Goal: Task Accomplishment & Management: Use online tool/utility

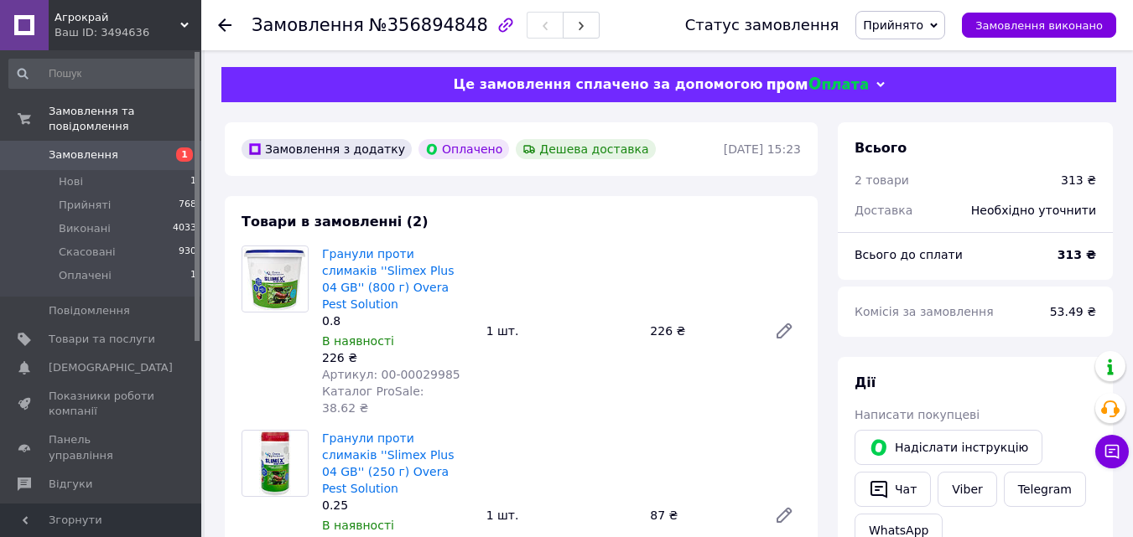
click at [225, 24] on use at bounding box center [224, 24] width 13 height 13
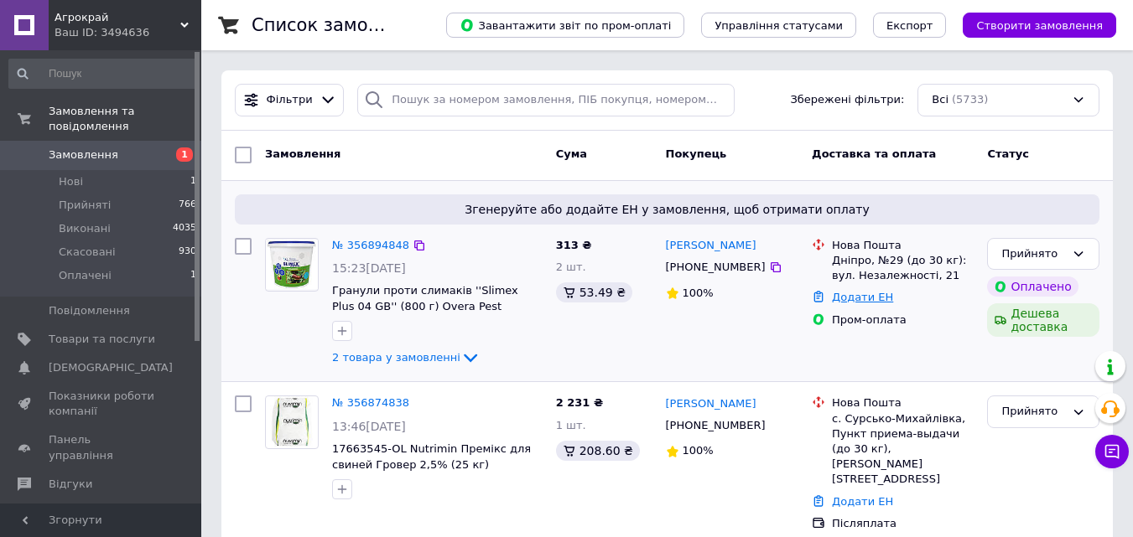
click at [842, 290] on div "Додати ЕН" at bounding box center [902, 298] width 148 height 23
click at [847, 294] on link "Додати ЕН" at bounding box center [862, 297] width 61 height 13
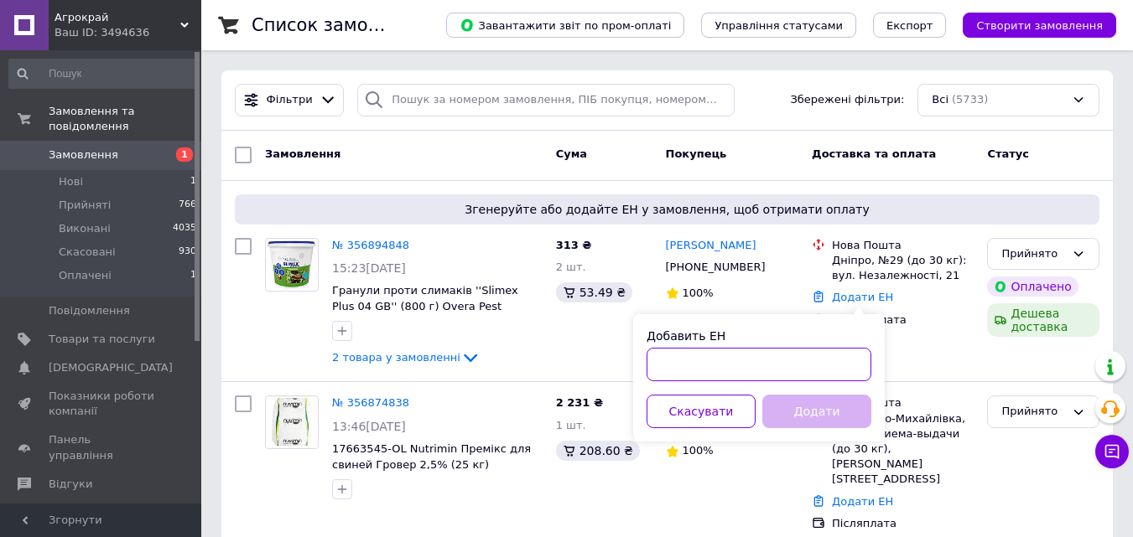
click at [730, 362] on input "Добавить ЕН" at bounding box center [758, 365] width 225 height 34
paste input "20451225283436"
type input "20451225283436"
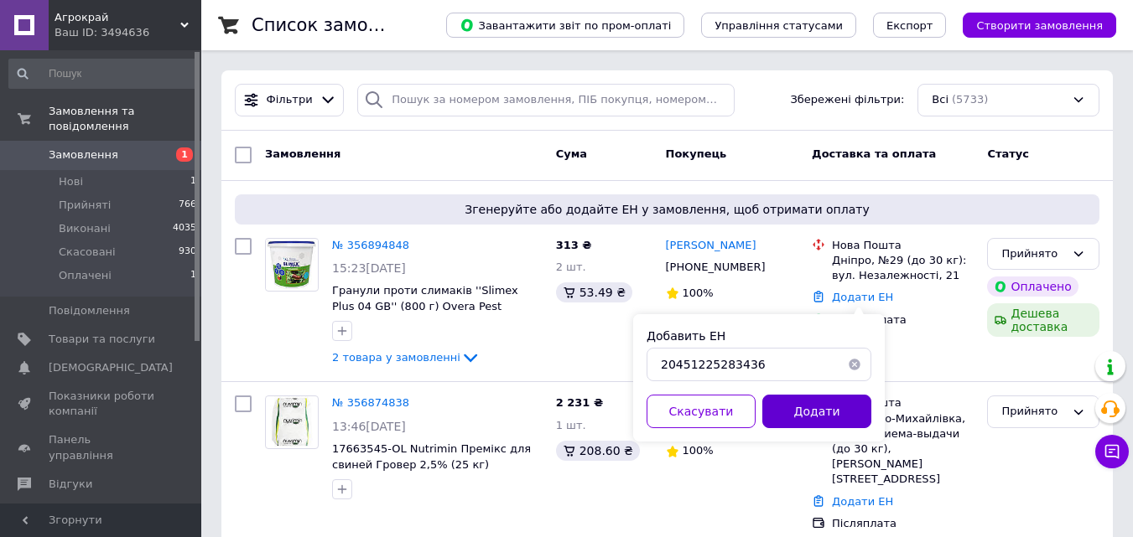
click at [825, 407] on button "Додати" at bounding box center [816, 412] width 109 height 34
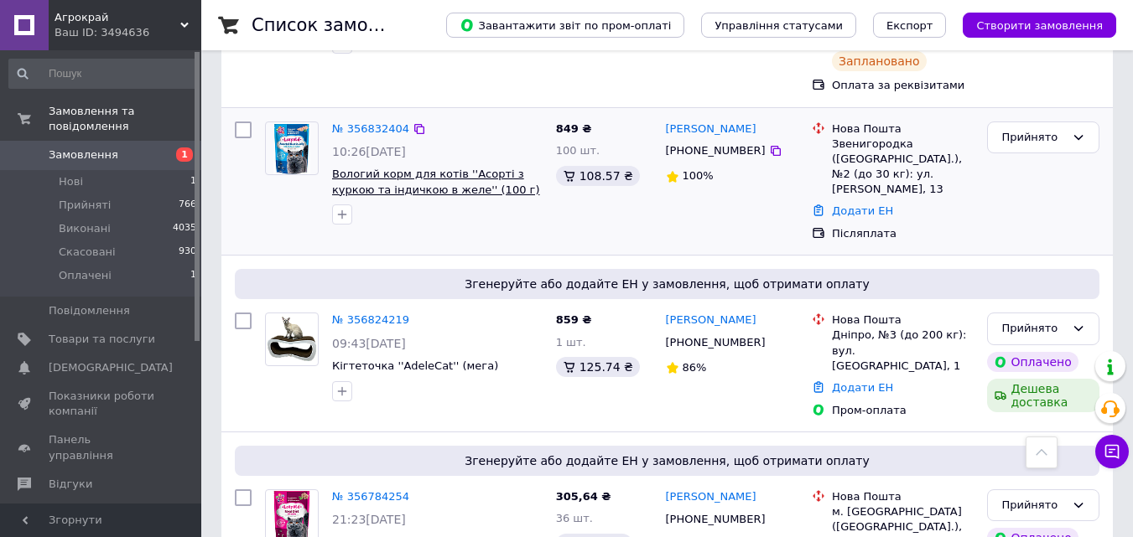
scroll to position [671, 0]
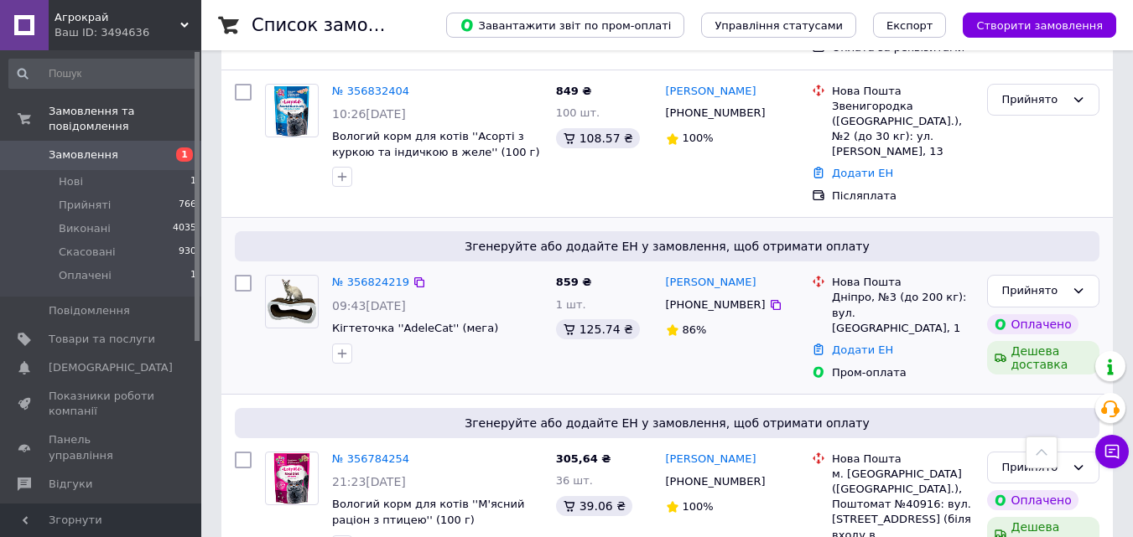
drag, startPoint x: 873, startPoint y: 280, endPoint x: 859, endPoint y: 283, distance: 13.8
click at [873, 344] on link "Додати ЕН" at bounding box center [862, 350] width 61 height 13
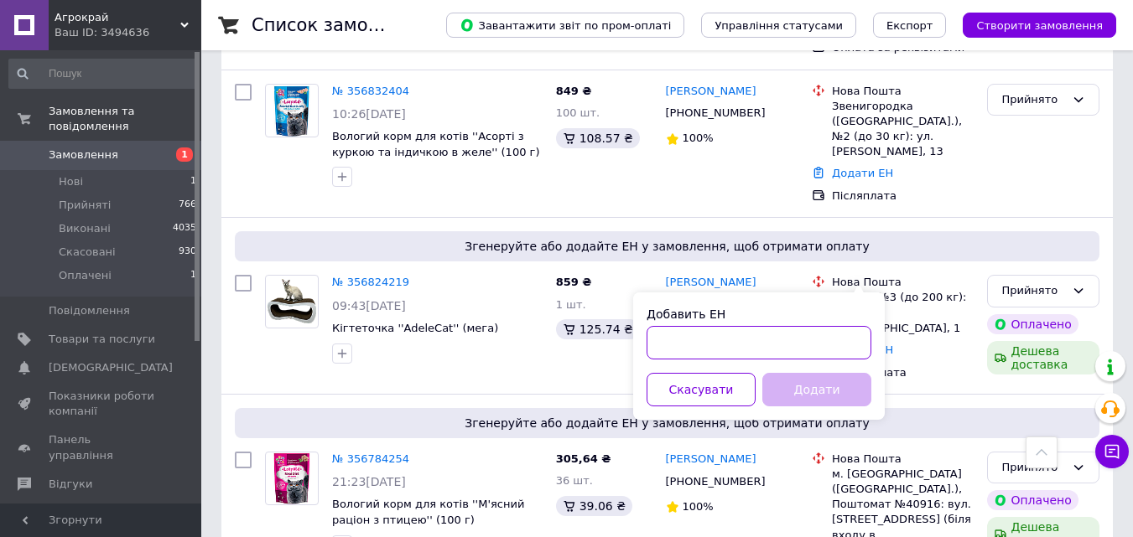
click at [761, 344] on input "Добавить ЕН" at bounding box center [758, 343] width 225 height 34
paste input "20451225285183"
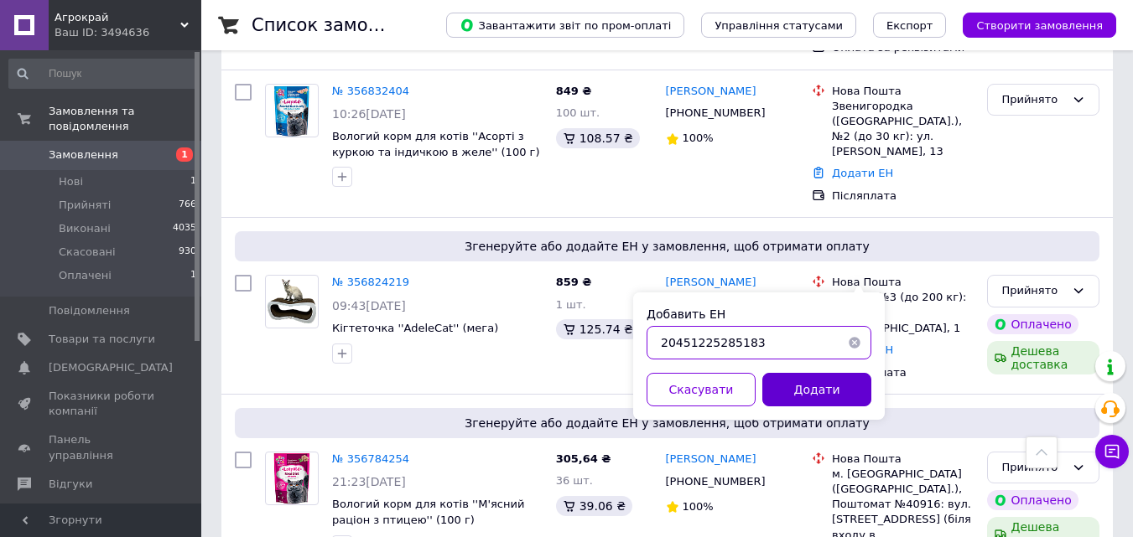
type input "20451225285183"
click at [828, 391] on button "Додати" at bounding box center [816, 390] width 109 height 34
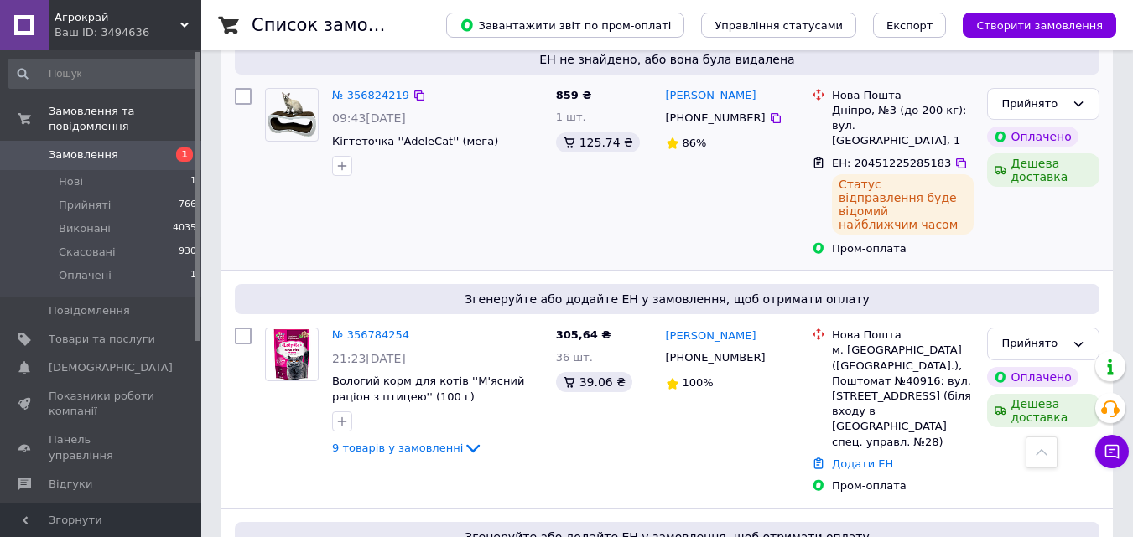
scroll to position [1006, 0]
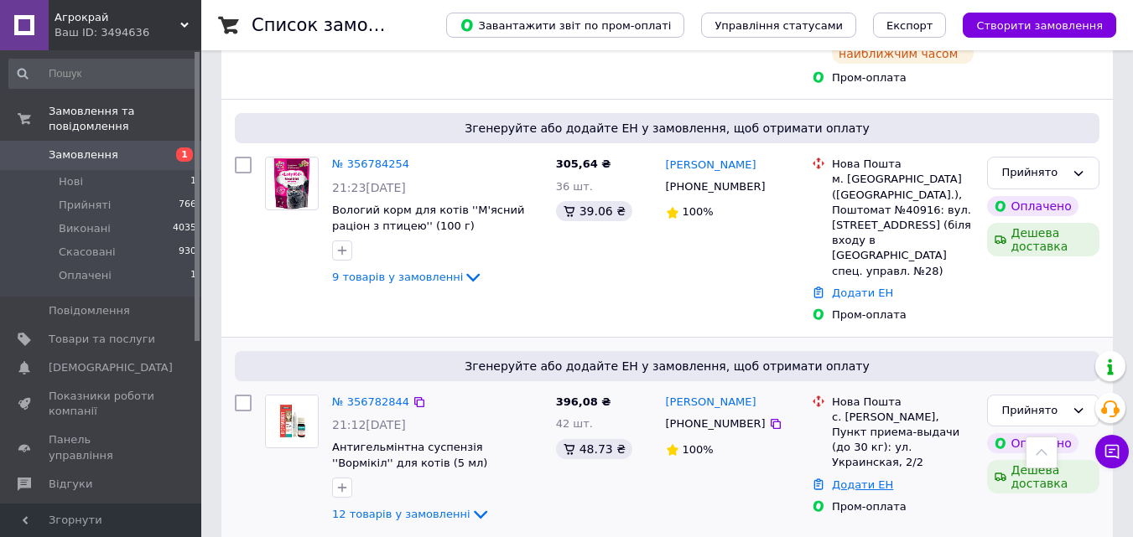
click at [863, 479] on link "Додати ЕН" at bounding box center [862, 485] width 61 height 13
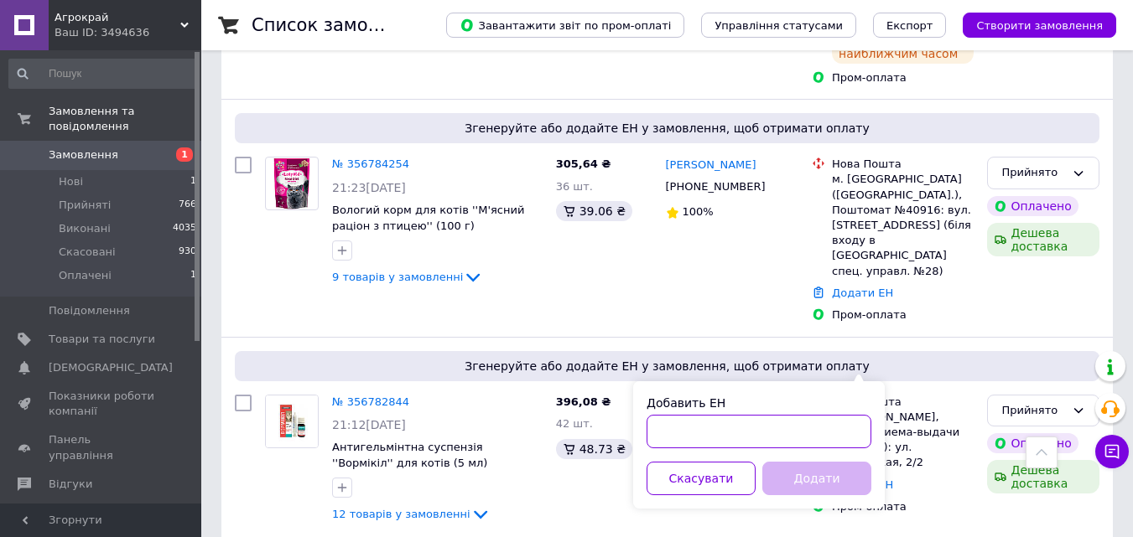
click at [777, 422] on input "Добавить ЕН" at bounding box center [758, 432] width 225 height 34
paste input "20451225287624"
type input "20451225287624"
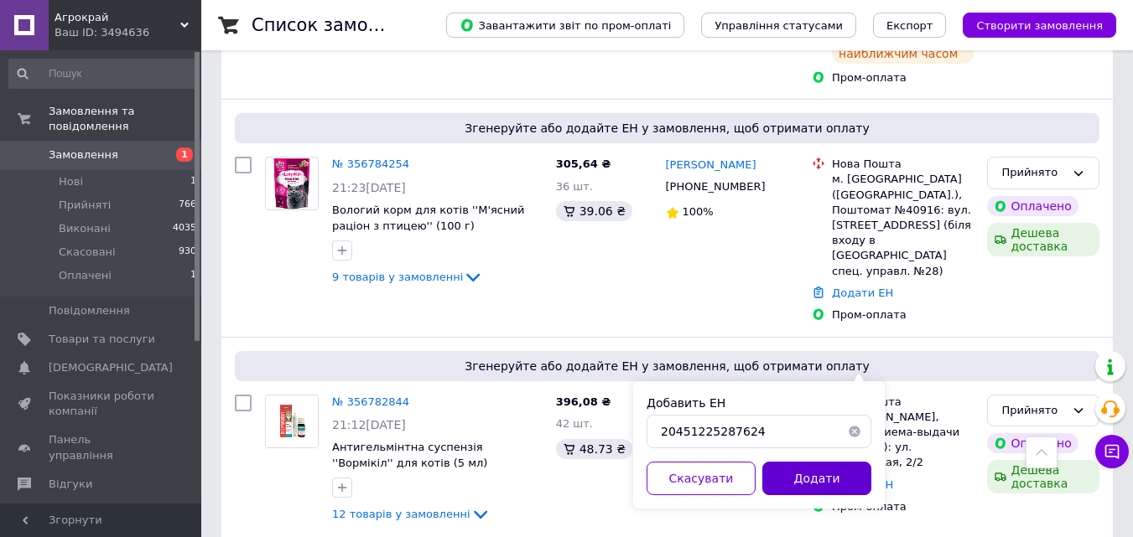
click at [848, 481] on button "Додати" at bounding box center [816, 479] width 109 height 34
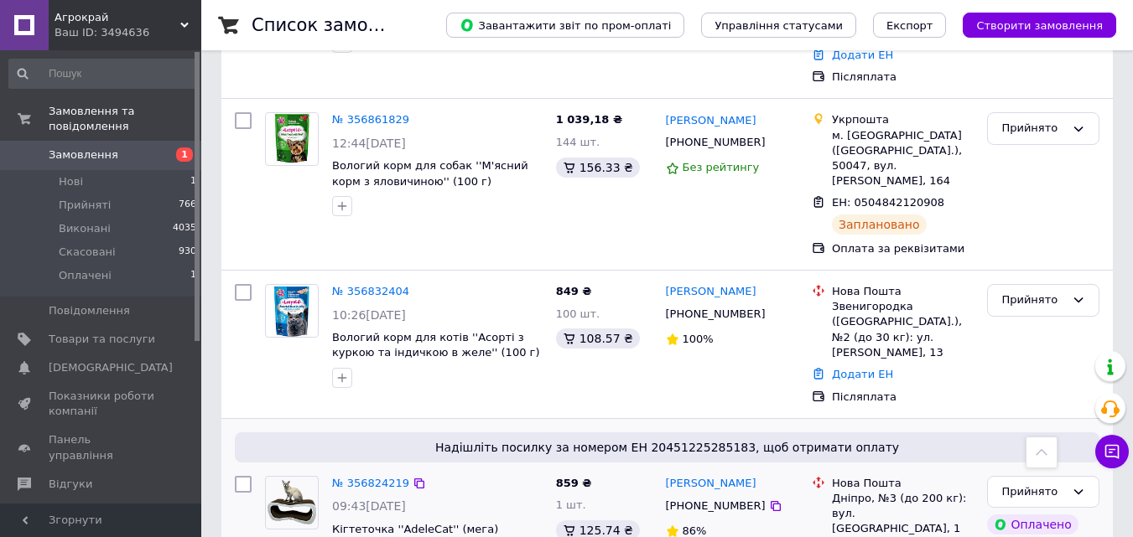
scroll to position [419, 0]
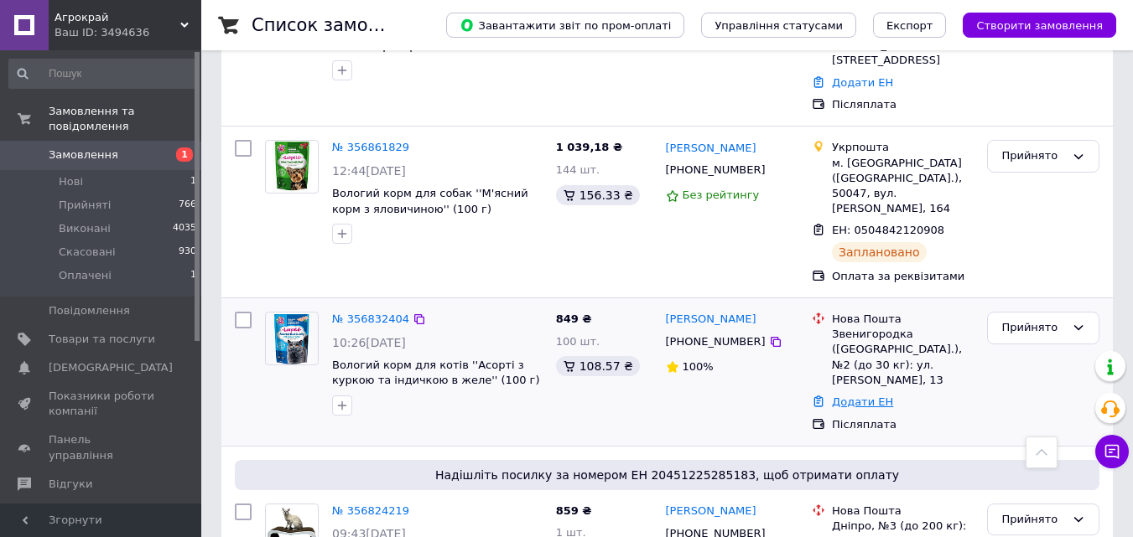
click at [865, 396] on link "Додати ЕН" at bounding box center [862, 402] width 61 height 13
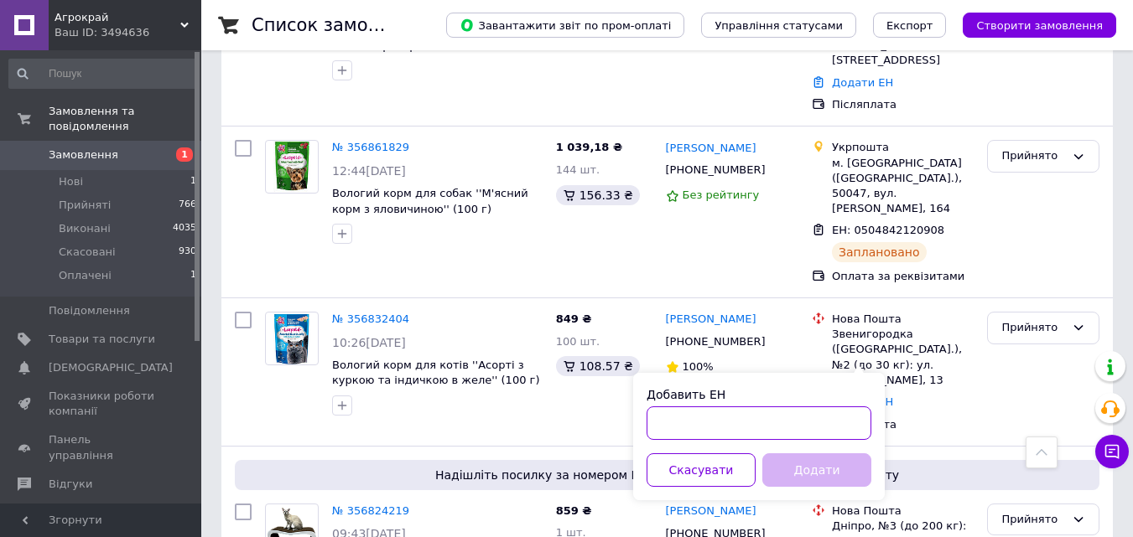
click at [790, 423] on input "Добавить ЕН" at bounding box center [758, 424] width 225 height 34
paste input "20451225291037"
type input "20451225291037"
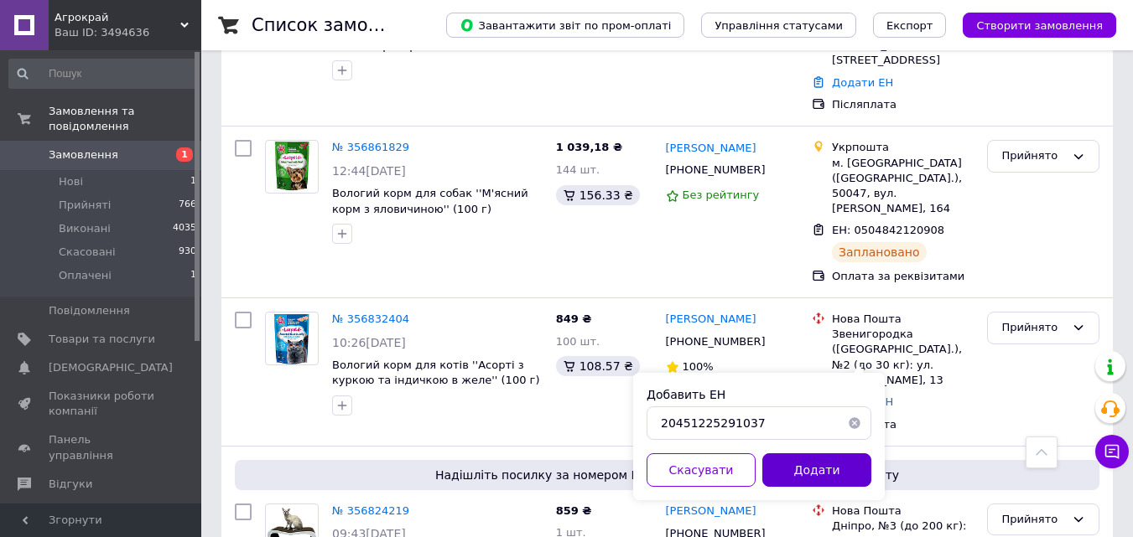
click at [803, 467] on button "Додати" at bounding box center [816, 471] width 109 height 34
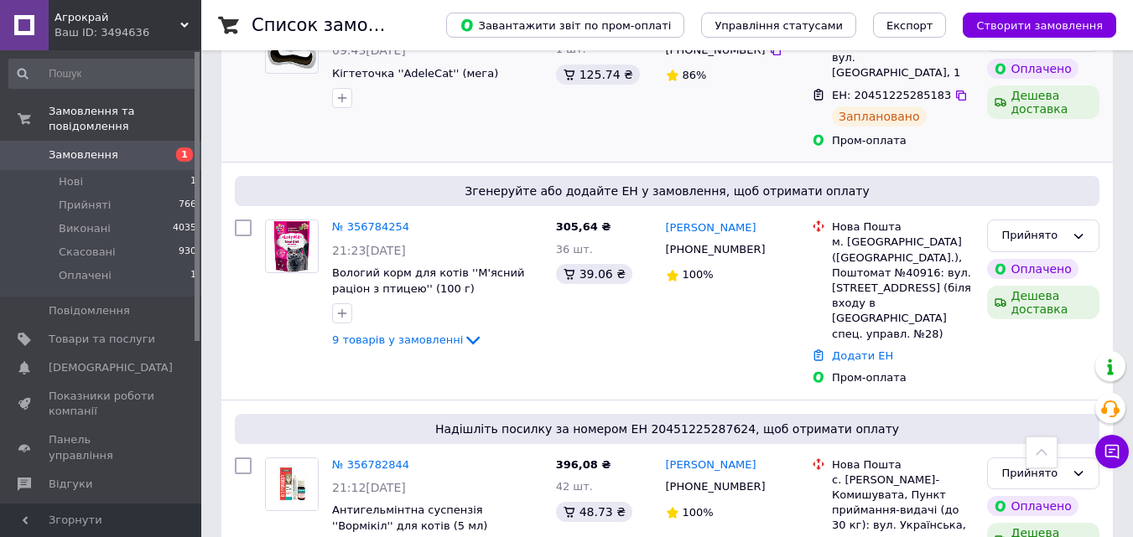
scroll to position [1006, 0]
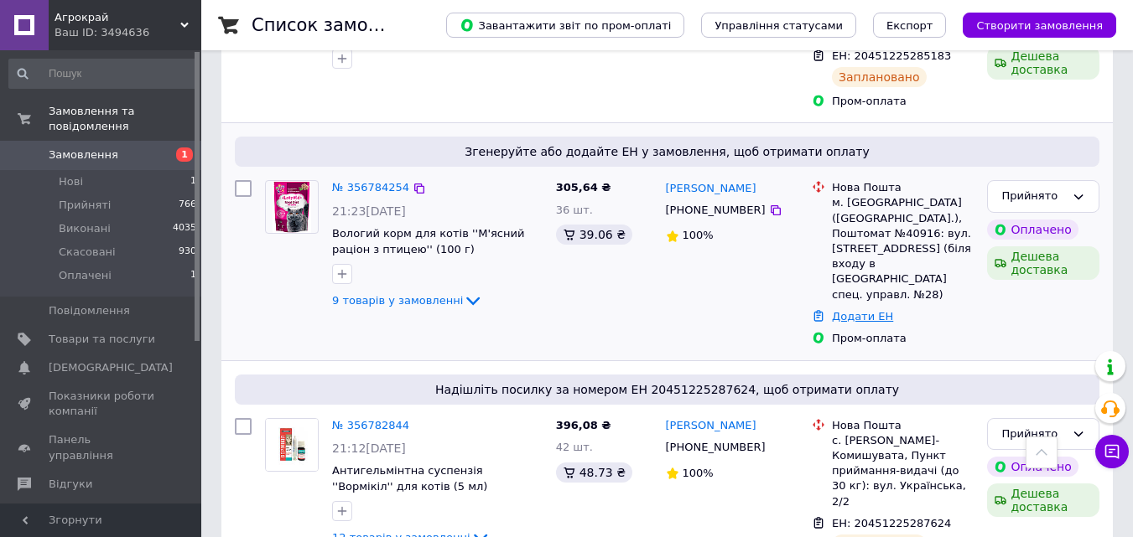
click at [865, 310] on link "Додати ЕН" at bounding box center [862, 316] width 61 height 13
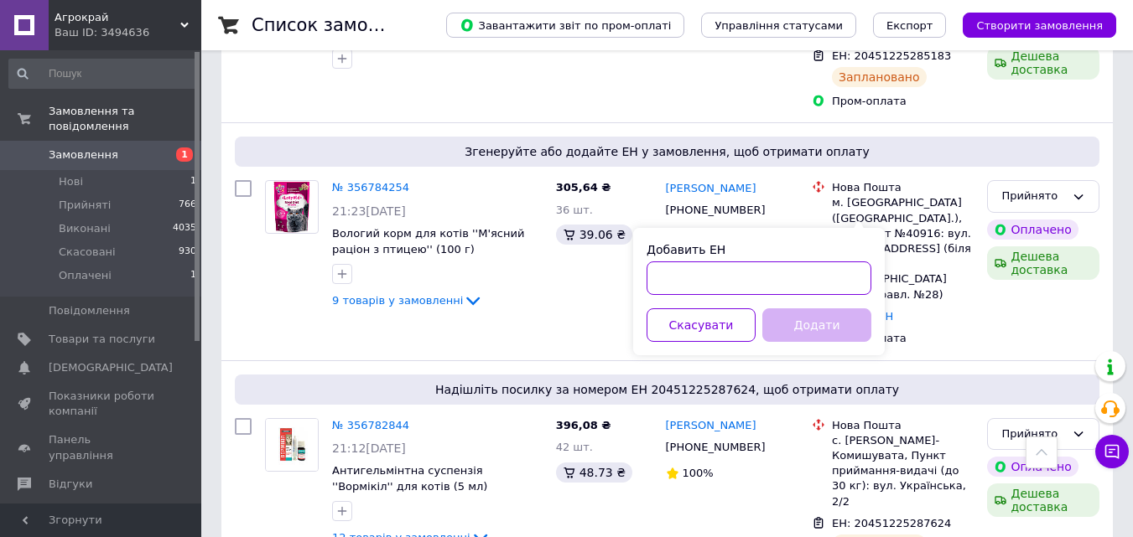
click at [770, 289] on input "Добавить ЕН" at bounding box center [758, 279] width 225 height 34
paste input "20451225293033"
type input "20451225293033"
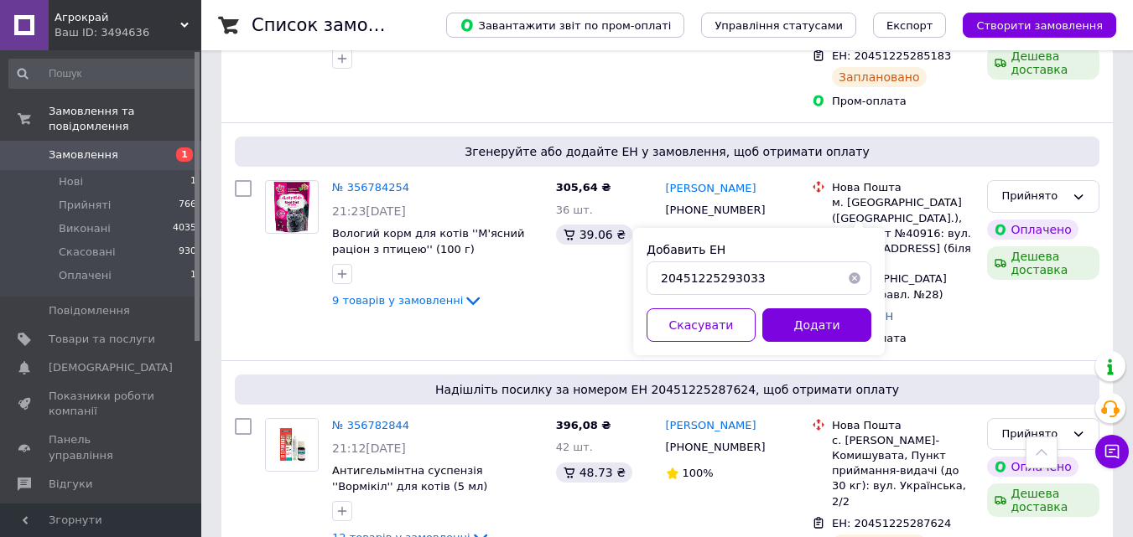
click at [836, 323] on button "Додати" at bounding box center [816, 325] width 109 height 34
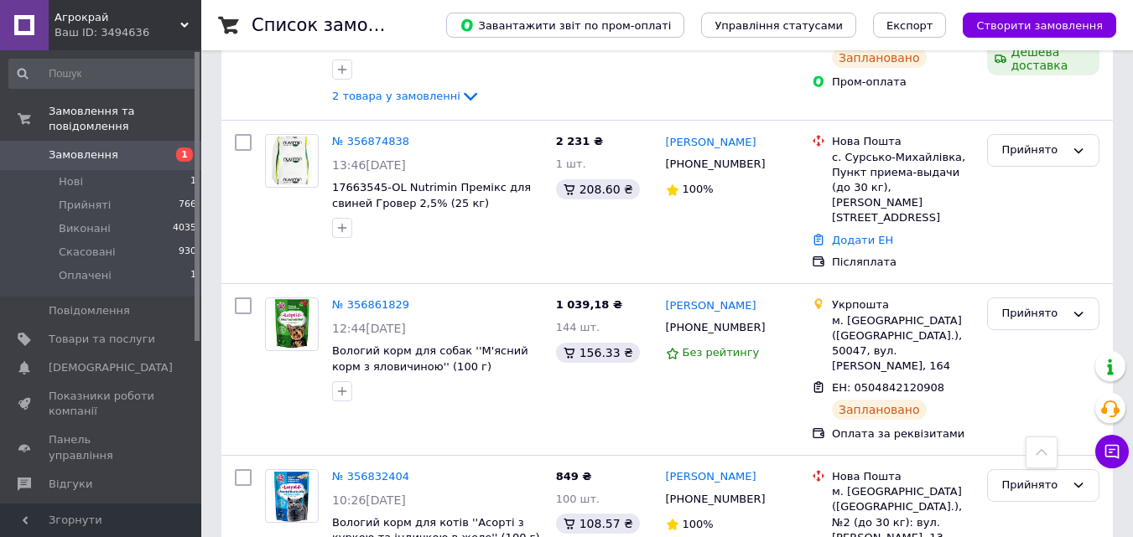
scroll to position [141, 0]
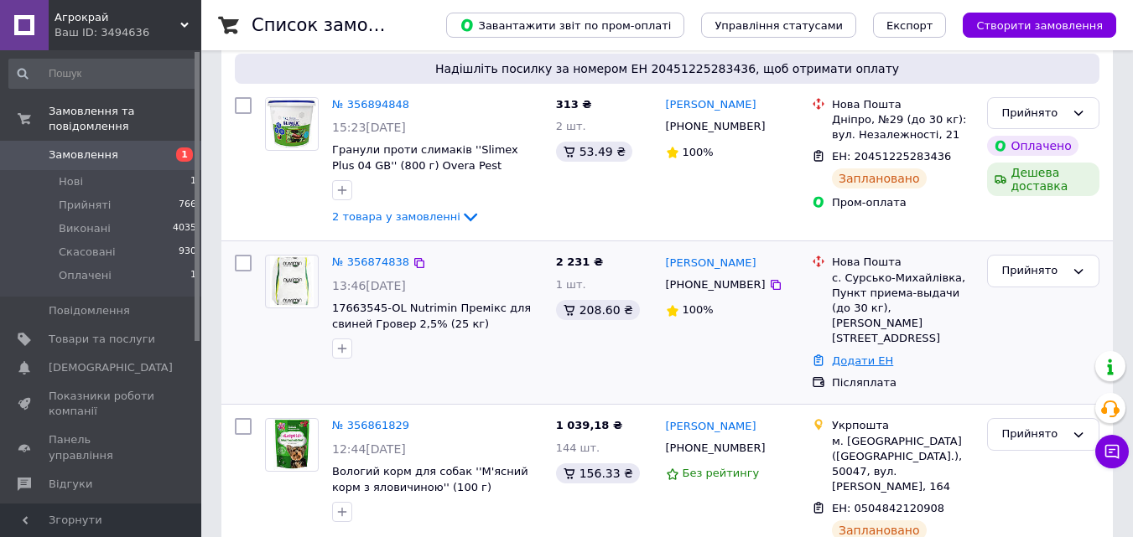
click at [867, 355] on link "Додати ЕН" at bounding box center [862, 361] width 61 height 13
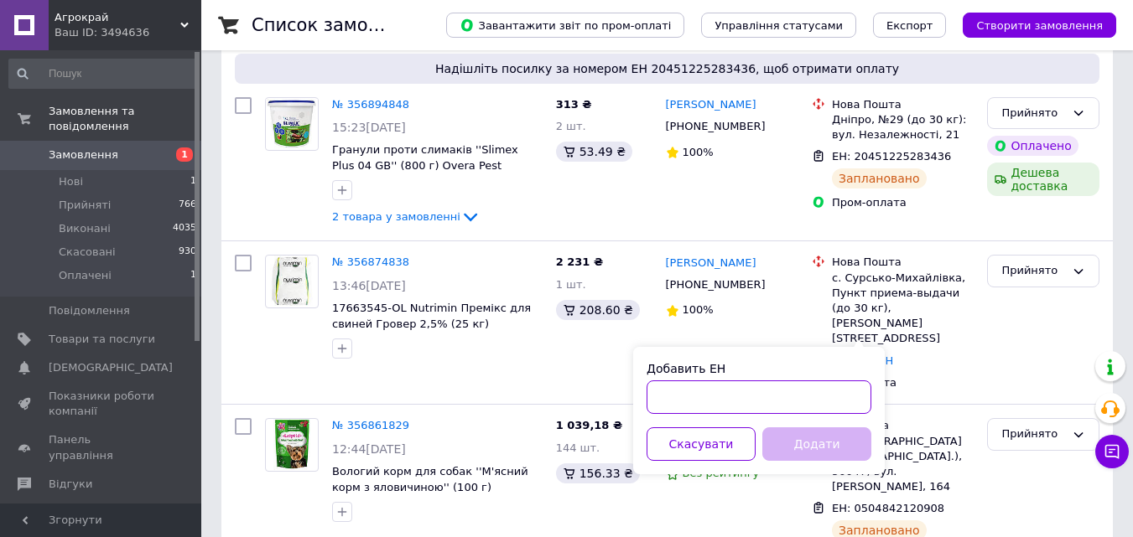
click at [743, 398] on input "Добавить ЕН" at bounding box center [758, 398] width 225 height 34
paste input "20451225294344"
type input "20451225294344"
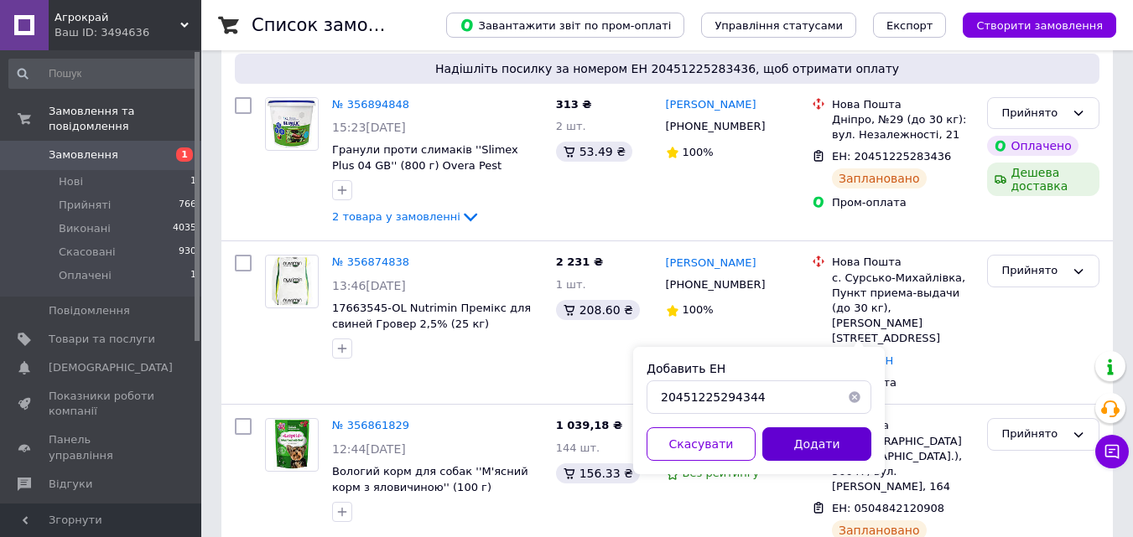
click at [822, 454] on button "Додати" at bounding box center [816, 445] width 109 height 34
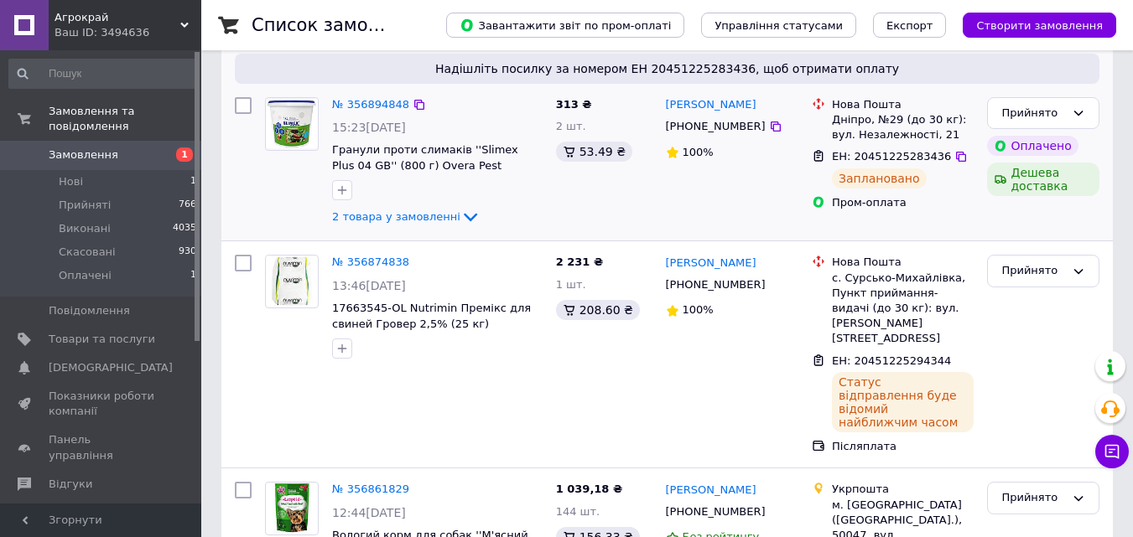
scroll to position [0, 0]
